Goal: Task Accomplishment & Management: Complete application form

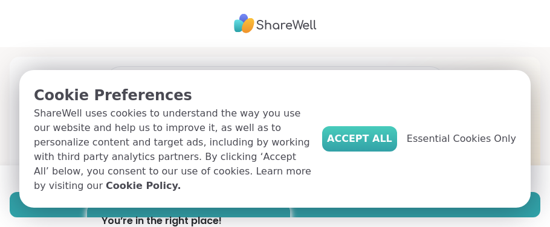
click at [376, 138] on button "Accept All" at bounding box center [359, 138] width 75 height 25
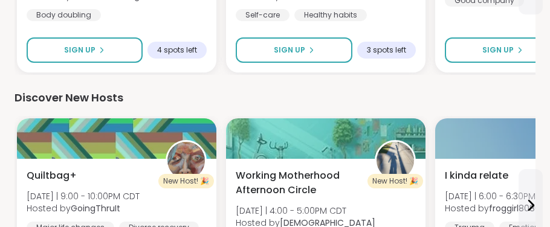
scroll to position [567, 0]
